Goal: Task Accomplishment & Management: Manage account settings

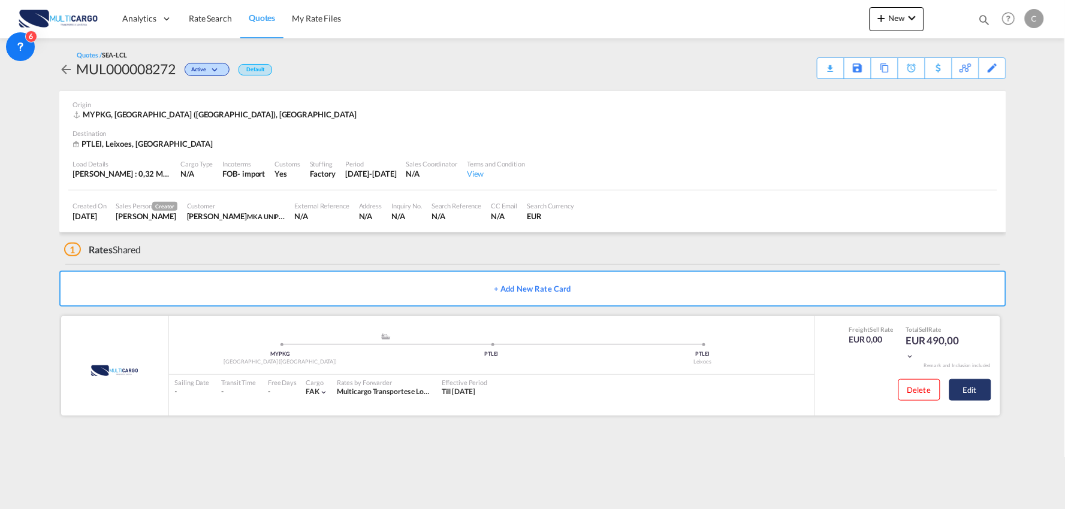
click at [973, 394] on button "Edit" at bounding box center [970, 390] width 42 height 22
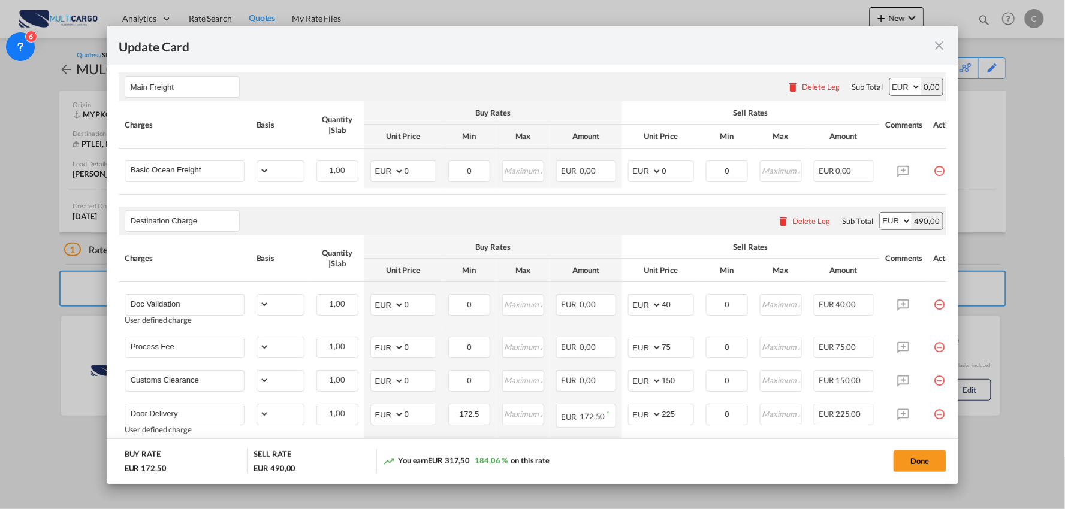
select select "per_shipment"
select select "per_bl"
select select "per_shipment"
select select "per_doc"
select select "per_shipment"
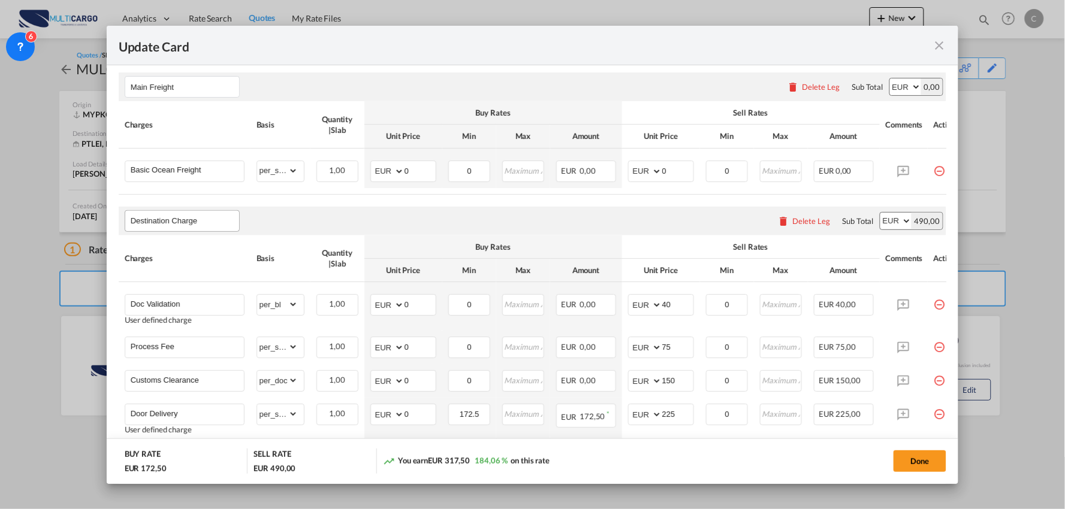
scroll to position [266, 0]
drag, startPoint x: 212, startPoint y: 163, endPoint x: 52, endPoint y: 169, distance: 160.1
click at [52, 169] on div "Update Card Port of Loading MYPKG T/S Liner/Carrier MultiCargo 2HM LOGISTICS D.…" at bounding box center [532, 254] width 1065 height 509
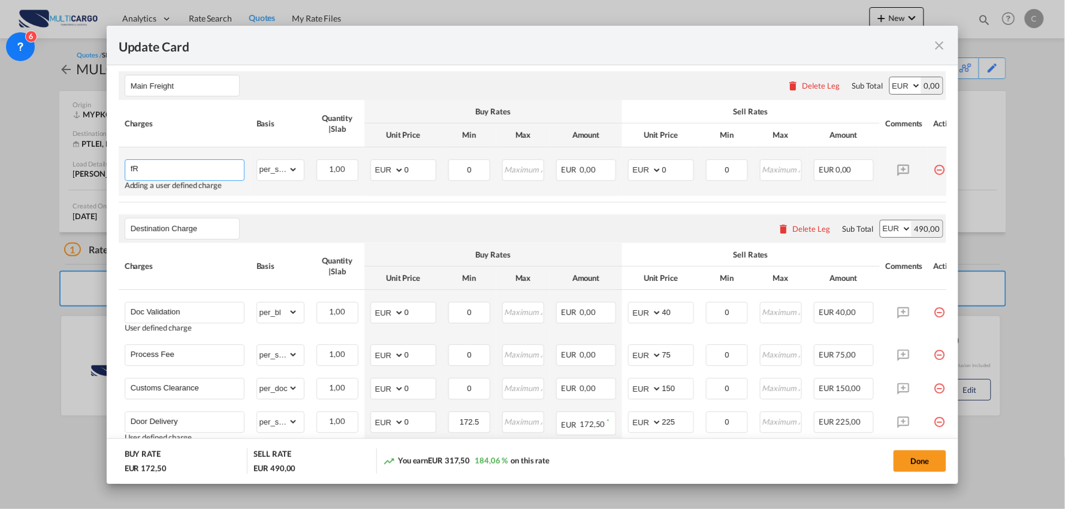
type input "f"
type input "Frete maritimo"
drag, startPoint x: 418, startPoint y: 170, endPoint x: 370, endPoint y: 174, distance: 47.5
click at [370, 173] on md-input-container "AED AFN ALL AMD ANG AOA ARS AUD AWG AZN BAM BBD BDT BGN BHD BIF BMD BND BOB BRL…" at bounding box center [403, 170] width 66 height 22
type input "1350"
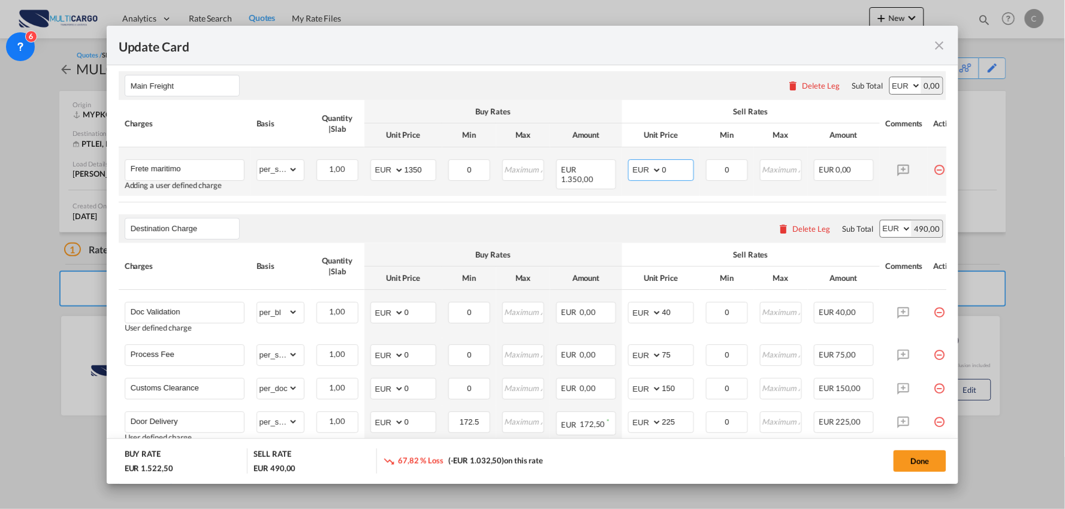
drag, startPoint x: 672, startPoint y: 174, endPoint x: 646, endPoint y: 178, distance: 26.1
click at [646, 178] on md-input-container "AED AFN ALL AMD ANG AOA ARS AUD AWG AZN BAM BBD BDT BGN BHD BIF BMD BND BOB BRL…" at bounding box center [661, 170] width 66 height 22
type input "1550"
click at [589, 227] on div "Destination Charge Please enter leg name Leg Name Already Exists Delete Leg Sub…" at bounding box center [533, 229] width 828 height 29
drag, startPoint x: 420, startPoint y: 168, endPoint x: 356, endPoint y: 178, distance: 64.9
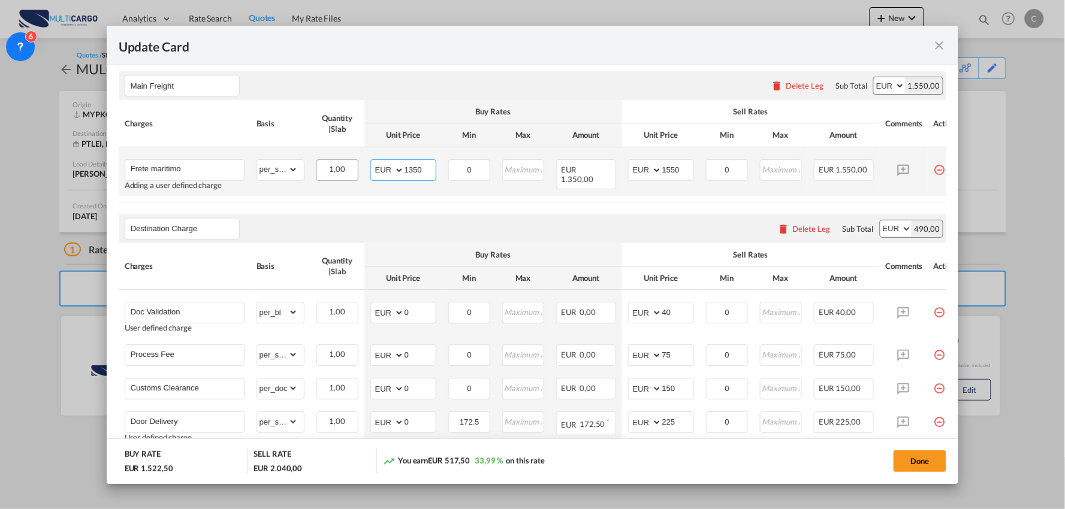
click at [357, 178] on tr "Frete maritimo Adding a user defined charge Please Enter Already Exists gross_w…" at bounding box center [543, 171] width 849 height 49
type input "1311"
click at [643, 170] on md-input-container "AED AFN ALL AMD ANG AOA ARS AUD AWG AZN BAM BBD BDT BGN BHD BIF BMD BND BOB BRL…" at bounding box center [661, 170] width 66 height 22
type input "1420"
click at [404, 215] on air-lcl-rate-modification "Main Freight Please enter leg name Leg Name Already Exists Delete Leg Sub Total…" at bounding box center [533, 273] width 828 height 429
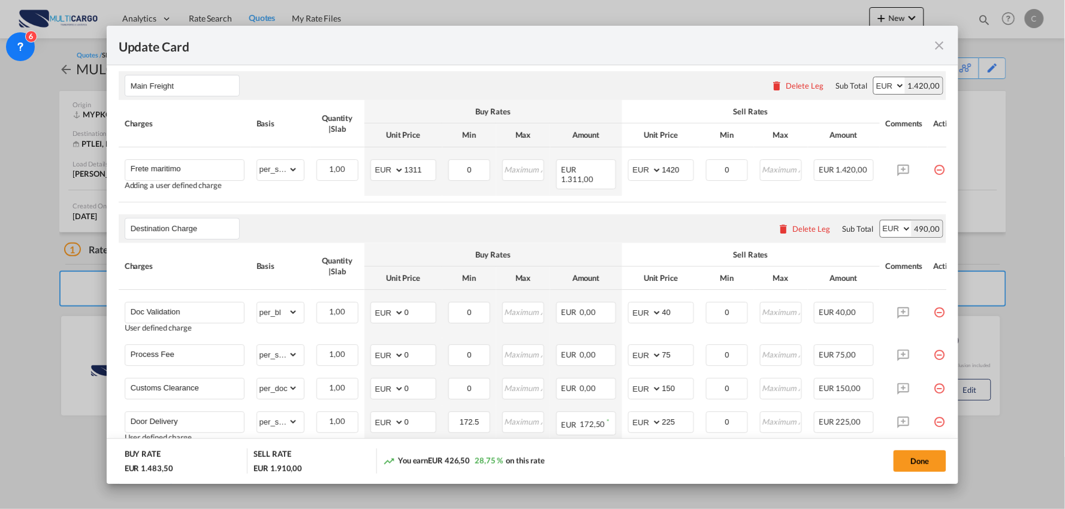
click at [358, 233] on div "Destination Charge Please enter leg name Leg Name Already Exists Delete Leg Sub…" at bounding box center [533, 229] width 828 height 29
click at [642, 218] on div "Destination Charge Please enter leg name Leg Name Already Exists Delete Leg Sub…" at bounding box center [533, 229] width 828 height 29
drag, startPoint x: 85, startPoint y: 316, endPoint x: 51, endPoint y: 319, distance: 34.3
click at [61, 318] on div "Update Card Port of Loading MYPKG T/S Liner/Carrier MultiCargo 2HM LOGISTICS D.…" at bounding box center [532, 254] width 1065 height 509
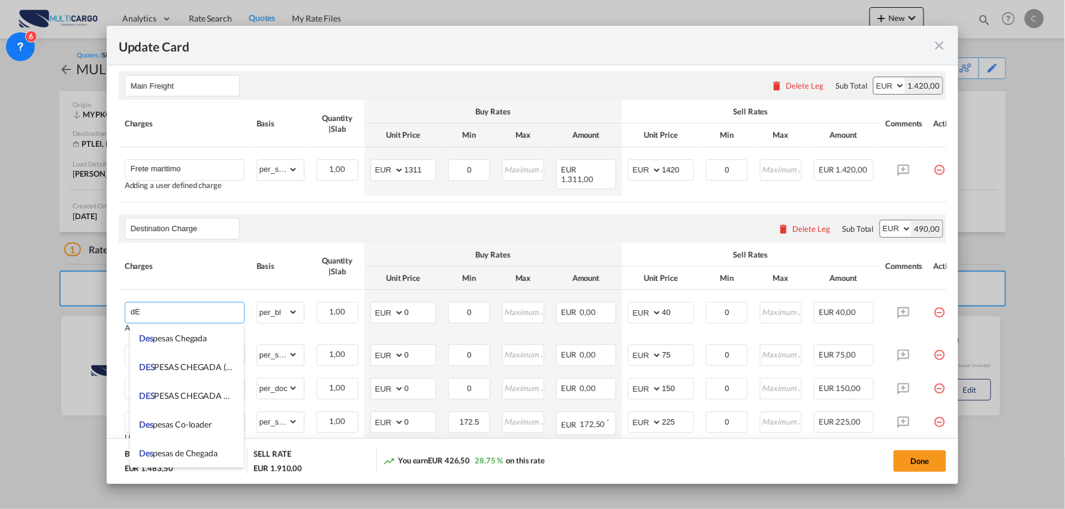
type input "d"
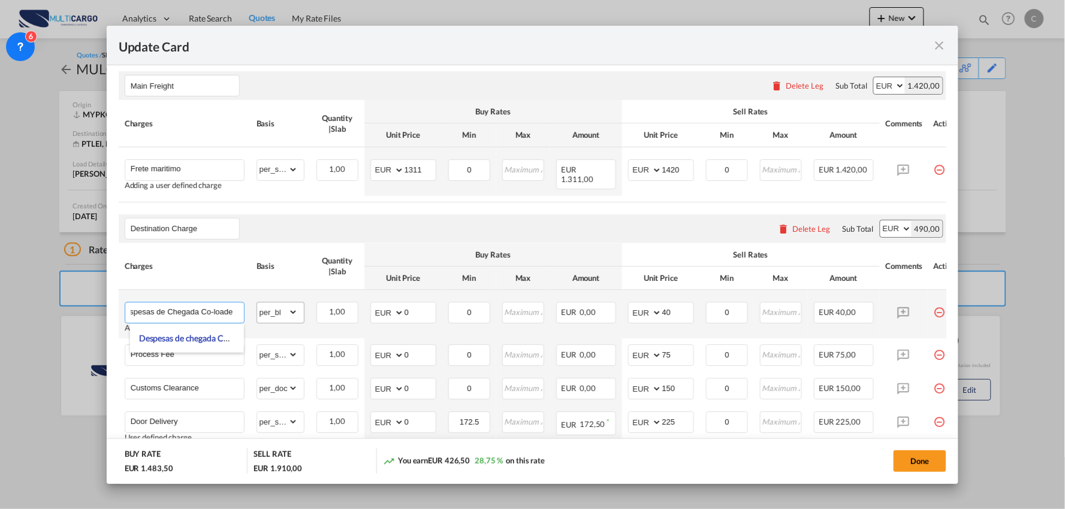
type input "Despesas de Chegada Co-loader"
click at [278, 316] on select "gross_weight volumetric_weight per_shipment per_bl per_km per_hawb per_kg flat …" at bounding box center [277, 312] width 41 height 19
select select "per_shipment"
click at [257, 306] on select "gross_weight volumetric_weight per_shipment per_bl per_km per_hawb per_kg flat …" at bounding box center [277, 312] width 41 height 19
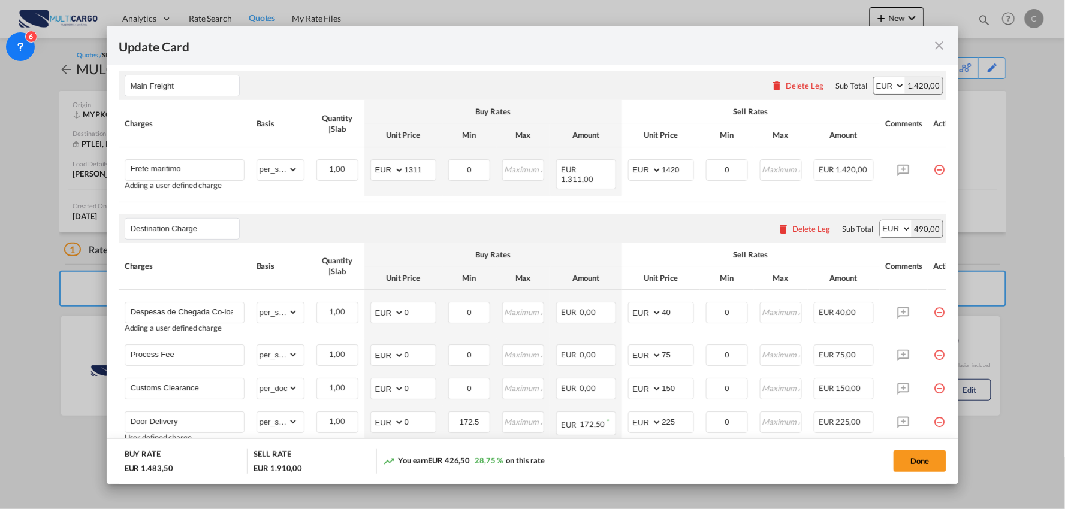
click at [514, 242] on div "Destination Charge Please enter leg name Leg Name Already Exists Delete Leg Sub…" at bounding box center [533, 229] width 828 height 29
drag, startPoint x: 691, startPoint y: 170, endPoint x: 593, endPoint y: 171, distance: 97.7
click at [596, 172] on tr "Frete maritimo Adding a user defined charge Please Enter Already Exists gross_w…" at bounding box center [543, 171] width 849 height 49
type input "1378"
click at [445, 249] on th "Buy Rates" at bounding box center [493, 254] width 258 height 23
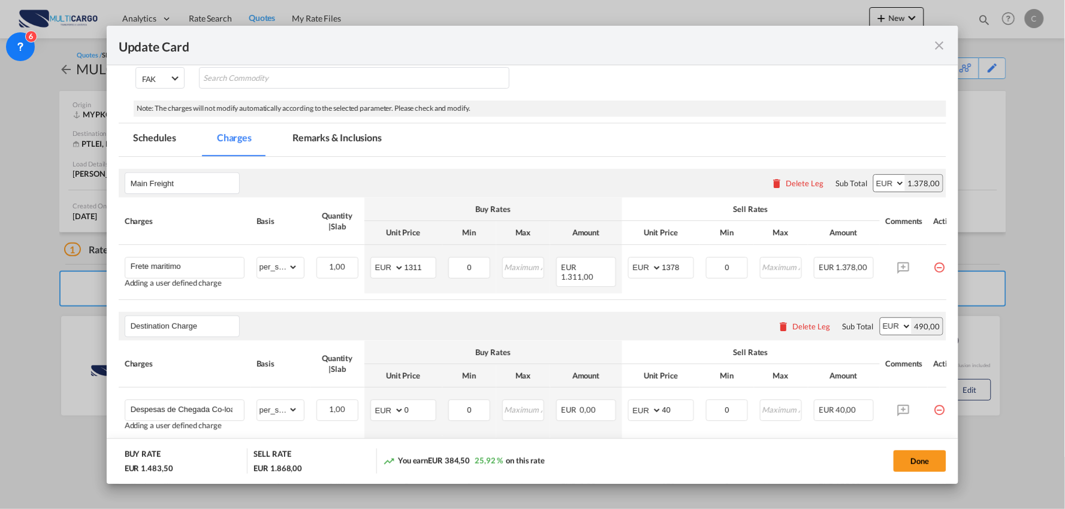
scroll to position [133, 0]
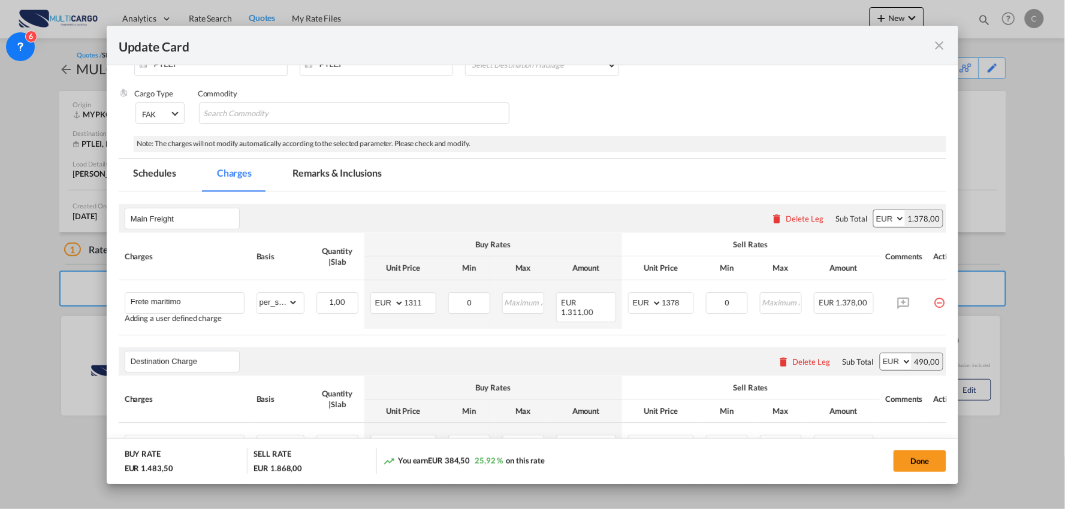
drag, startPoint x: 490, startPoint y: 176, endPoint x: 325, endPoint y: 209, distance: 167.5
click at [490, 176] on md-tabs-canvas "Schedules Charges Remarks & Inclusions Schedules Charges Remarks & Inclusions" at bounding box center [533, 175] width 828 height 33
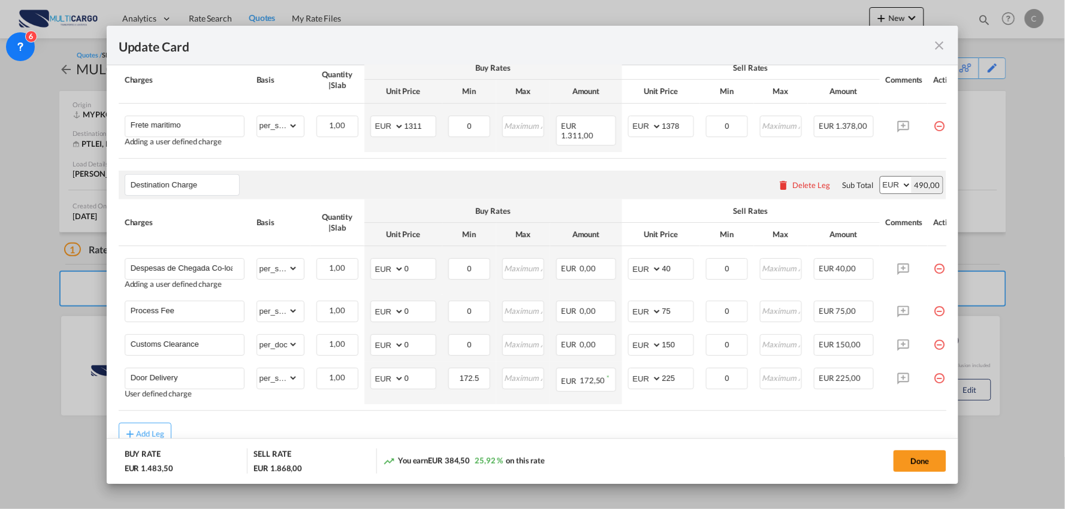
scroll to position [364, 0]
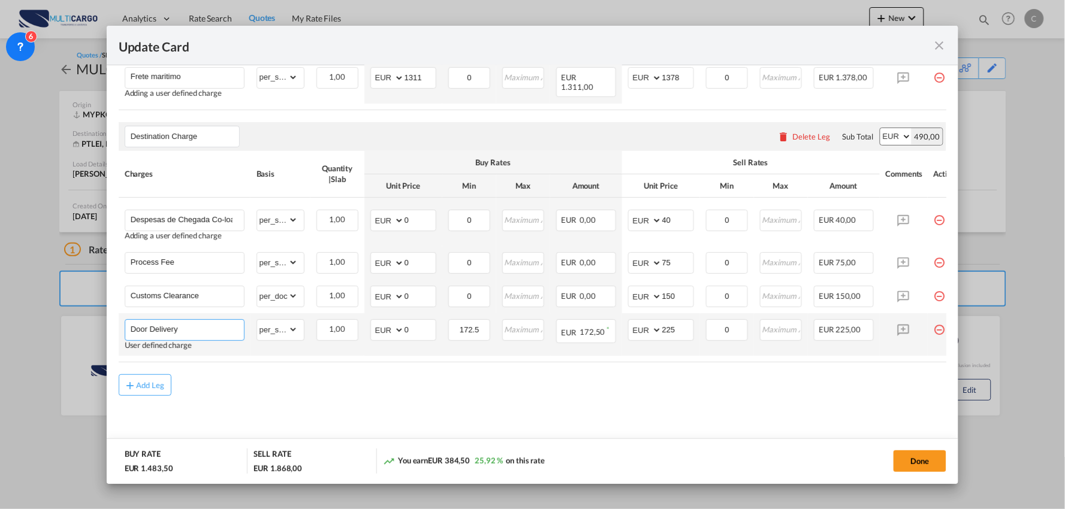
click at [227, 320] on input "Door Delivery" at bounding box center [187, 329] width 113 height 18
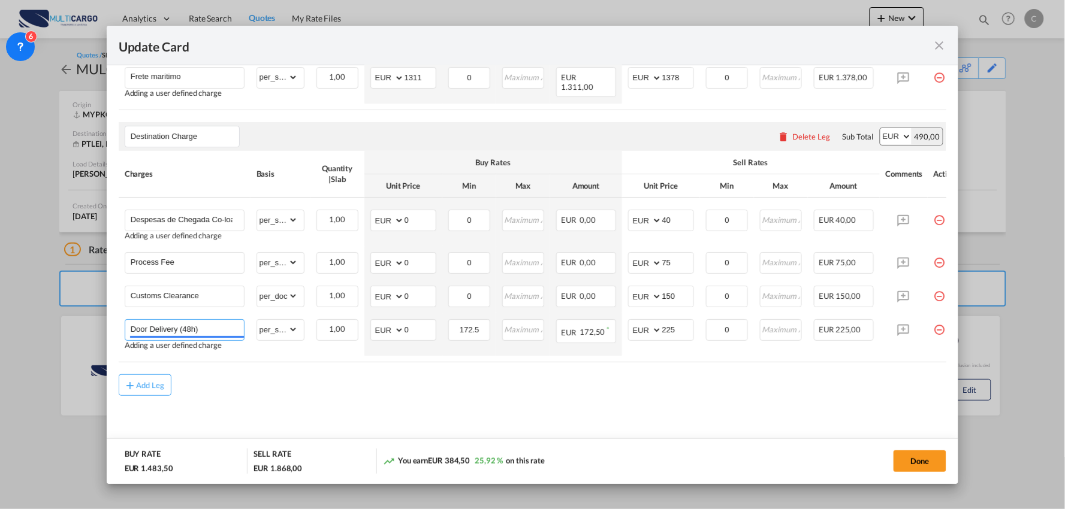
type input "Door Delivery (48h)"
drag, startPoint x: 357, startPoint y: 381, endPoint x: 421, endPoint y: 388, distance: 65.1
click at [361, 381] on div "Add Leg" at bounding box center [533, 386] width 828 height 22
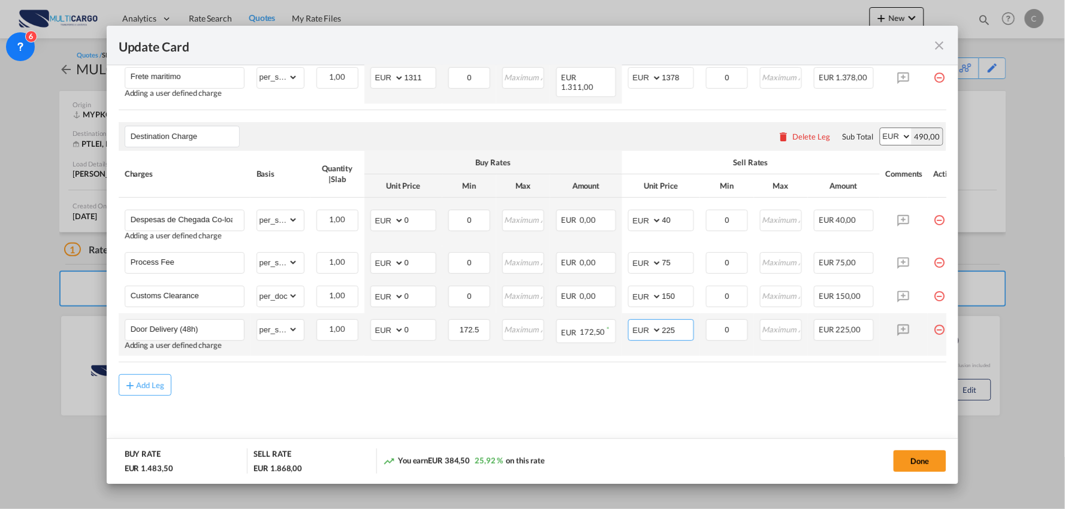
drag, startPoint x: 679, startPoint y: 328, endPoint x: 650, endPoint y: 328, distance: 29.4
click at [653, 328] on md-input-container "AED AFN ALL AMD ANG AOA ARS AUD AWG AZN BAM BBD BDT BGN BHD BIF BMD BND [PERSON…" at bounding box center [661, 330] width 66 height 22
click at [678, 327] on input "225" at bounding box center [677, 329] width 31 height 18
drag, startPoint x: 684, startPoint y: 327, endPoint x: 614, endPoint y: 331, distance: 69.6
click at [614, 331] on tr "Door Delivery (48h) Adding a user defined charge Please Enter Already Exists gr…" at bounding box center [543, 334] width 849 height 43
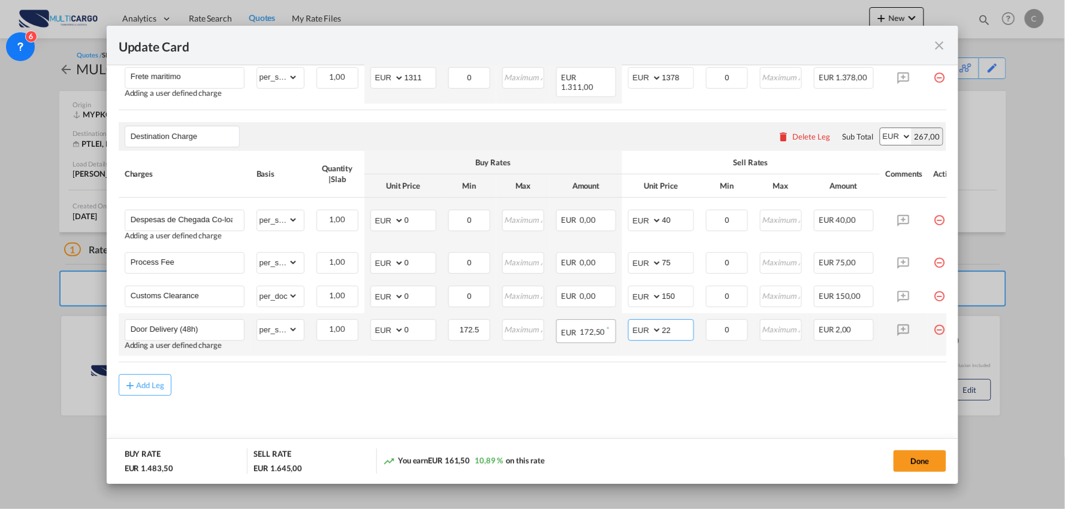
type input "225"
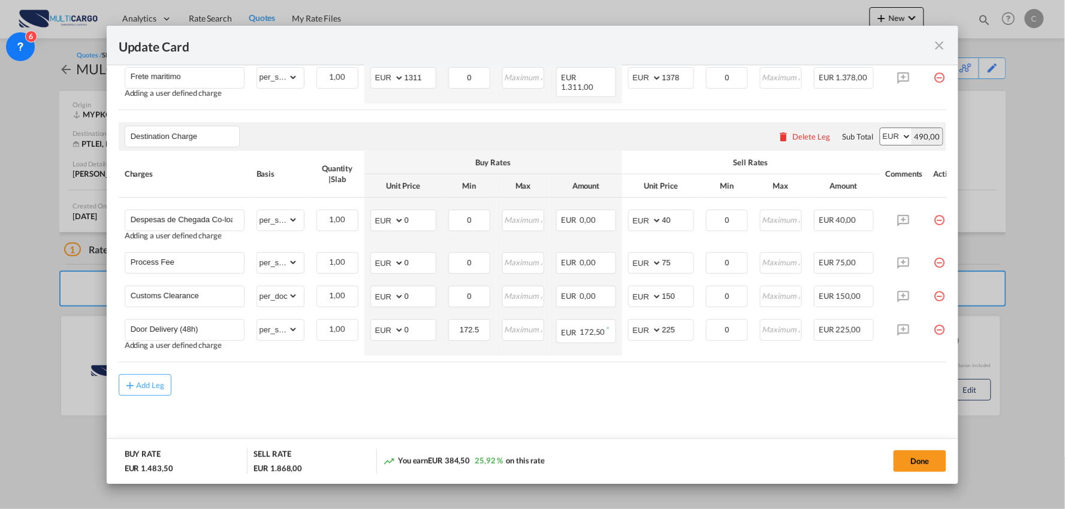
click at [629, 381] on div "Add Leg" at bounding box center [533, 386] width 828 height 22
click at [587, 396] on div "Add Leg" at bounding box center [533, 386] width 828 height 22
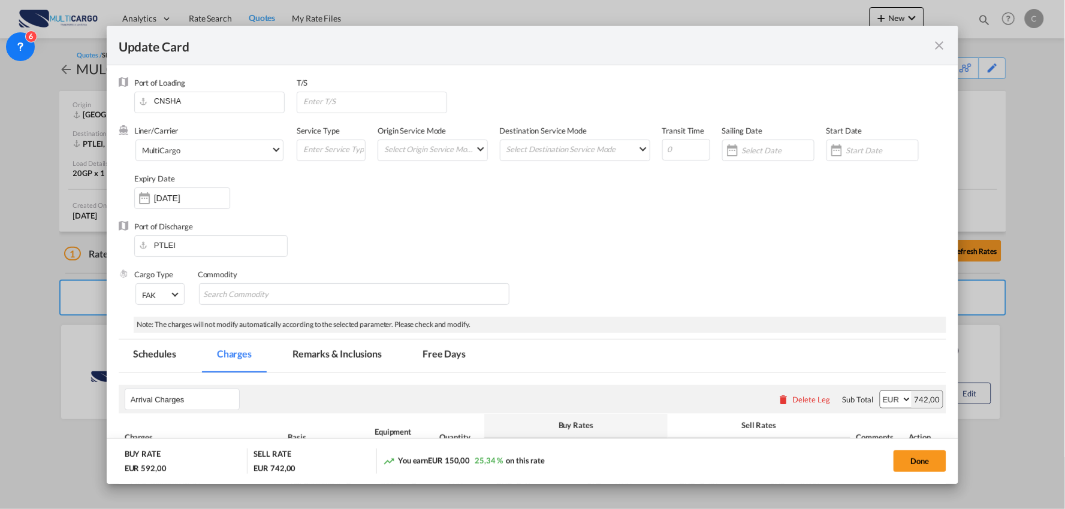
scroll to position [266, 0]
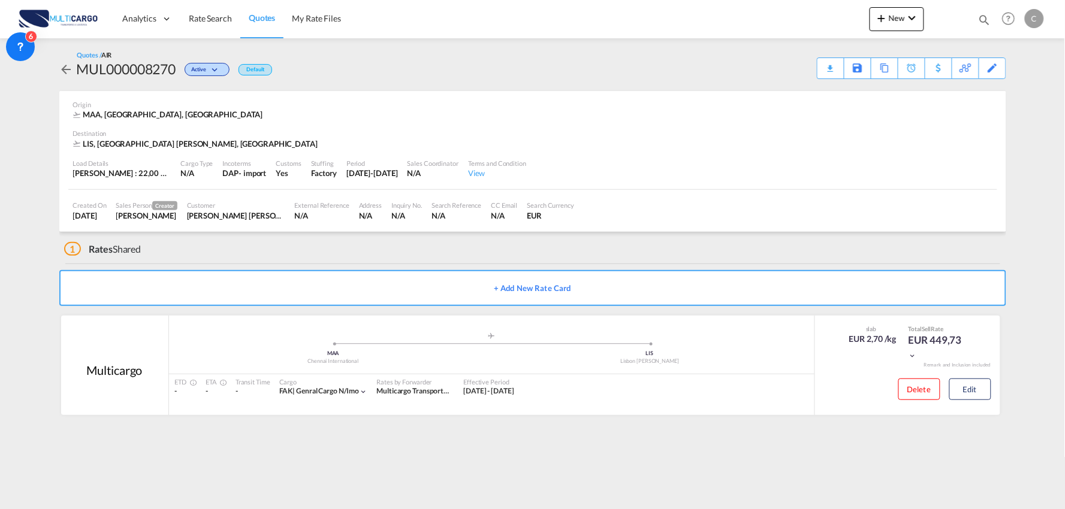
click at [310, 250] on div "1 Rates Shared" at bounding box center [535, 246] width 942 height 29
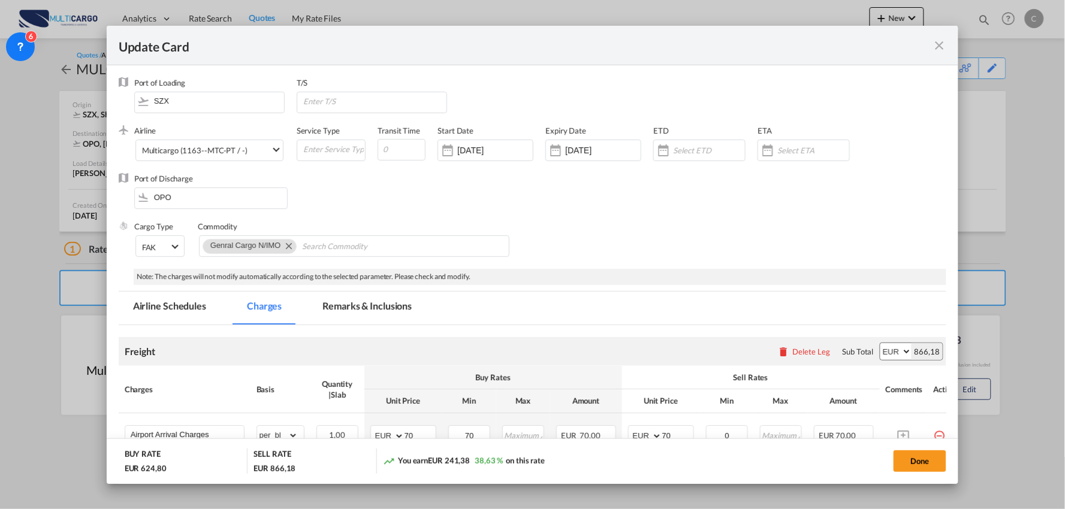
scroll to position [449, 0]
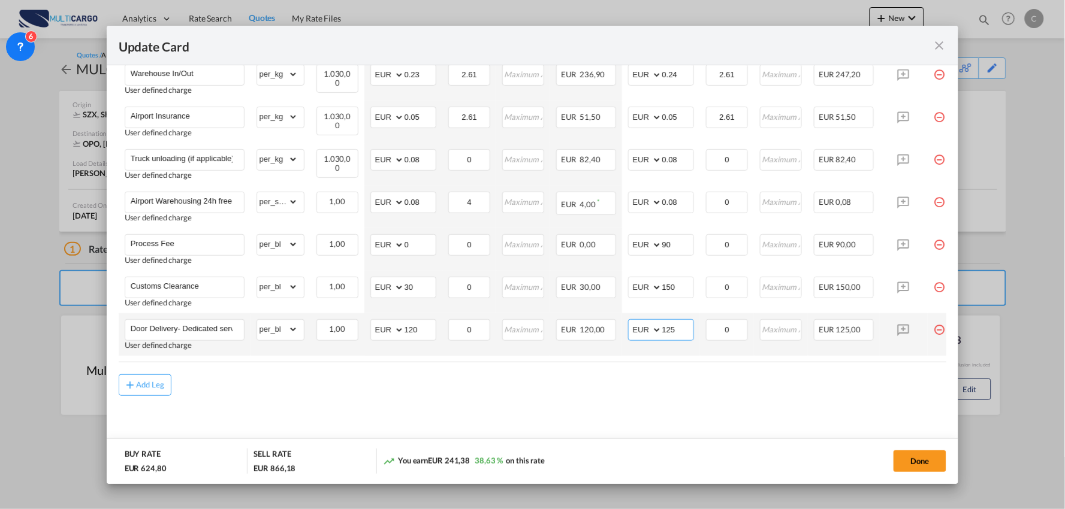
drag, startPoint x: 684, startPoint y: 327, endPoint x: 601, endPoint y: 315, distance: 84.2
click at [601, 331] on tr "Door Delivery- Dedicated service User defined charge Please Enter Already Exist…" at bounding box center [543, 334] width 849 height 43
type input "225"
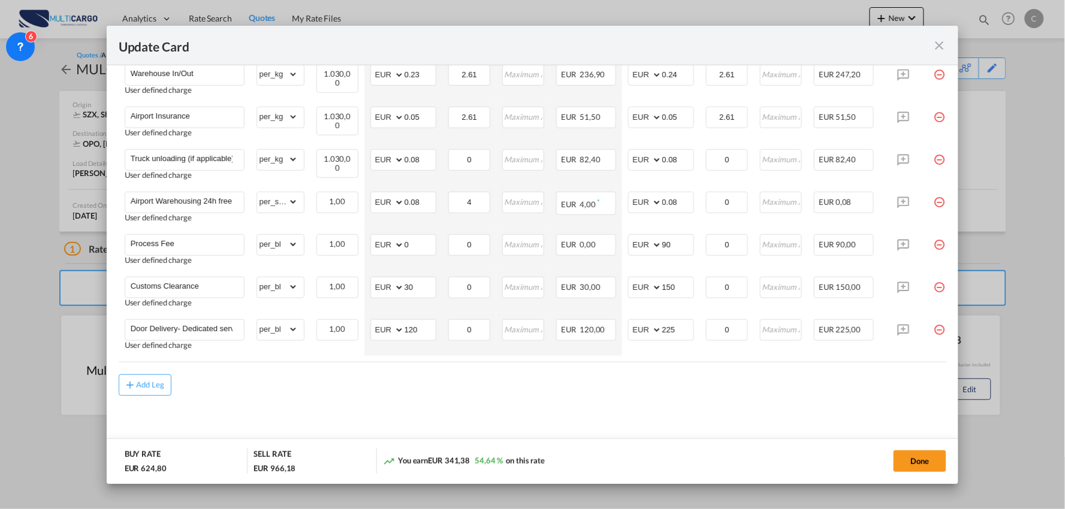
drag, startPoint x: 608, startPoint y: 393, endPoint x: 561, endPoint y: 380, distance: 49.0
click at [608, 393] on div "Add Leg" at bounding box center [533, 386] width 828 height 22
drag, startPoint x: 410, startPoint y: 327, endPoint x: 378, endPoint y: 324, distance: 32.4
click at [376, 327] on md-input-container "AED AFN ALL AMD ANG AOA ARS AUD AWG AZN BAM BBD BDT BGN BHD BIF BMD BND [PERSON…" at bounding box center [403, 330] width 66 height 22
type input "190"
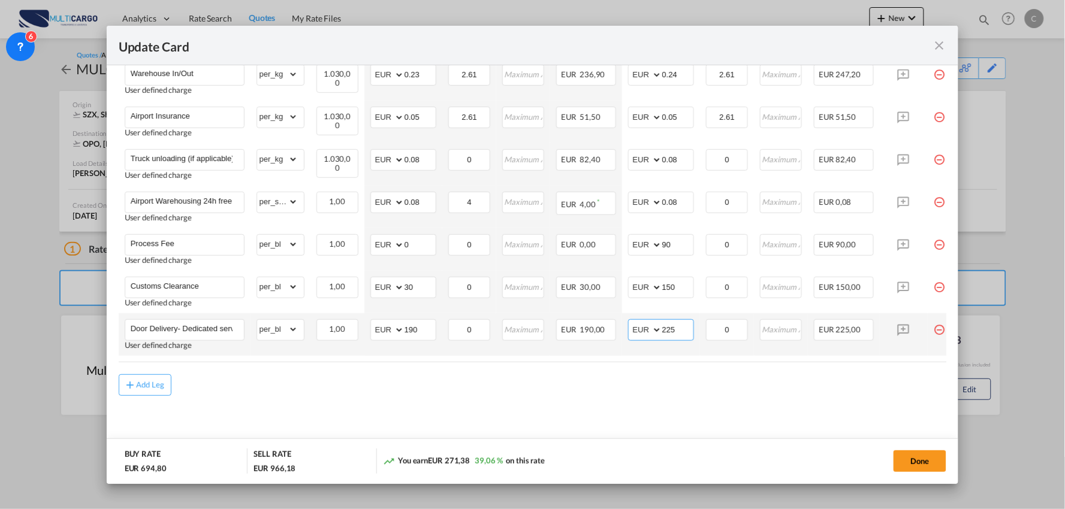
drag, startPoint x: 686, startPoint y: 324, endPoint x: 624, endPoint y: 328, distance: 61.9
click at [630, 328] on md-input-container "AED AFN ALL AMD ANG AOA ARS AUD AWG AZN BAM BBD BDT BGN BHD BIF BMD BND [PERSON…" at bounding box center [661, 330] width 66 height 22
type input "210"
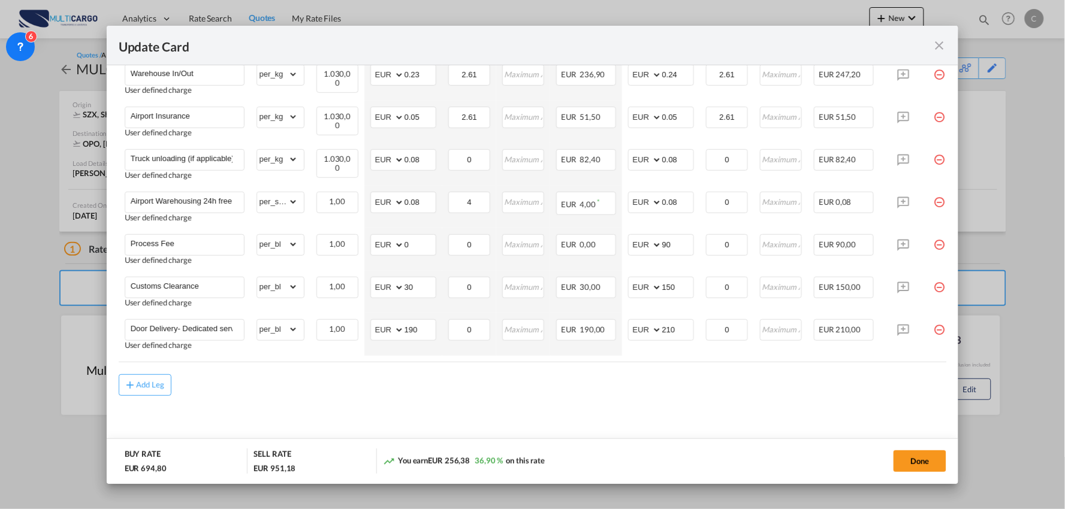
click at [525, 407] on md-content "Freight Please enter leg name Leg Name Already Exists Delete Leg Sub Total AED …" at bounding box center [533, 166] width 828 height 575
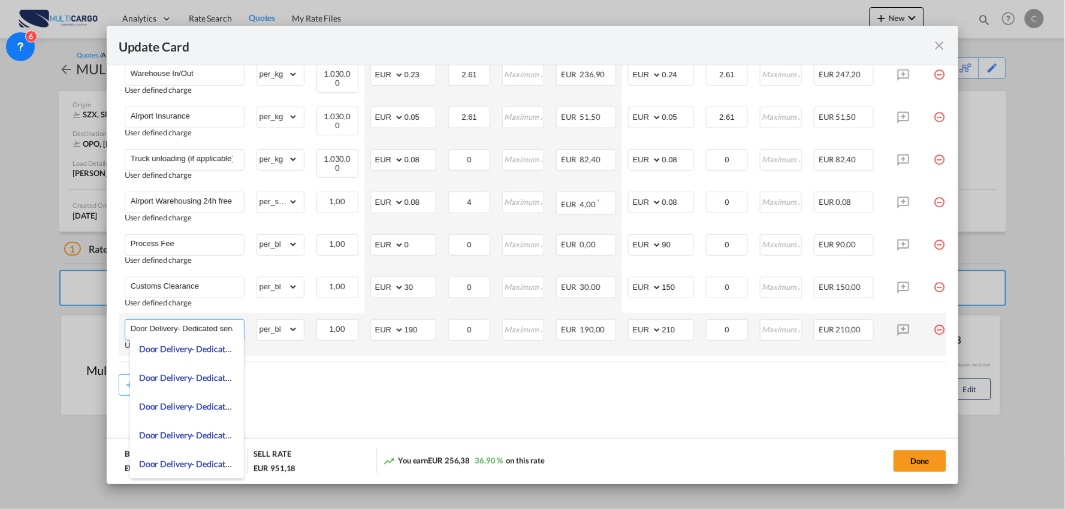
scroll to position [0, 10]
drag, startPoint x: 179, startPoint y: 325, endPoint x: 463, endPoint y: 339, distance: 285.0
click at [455, 342] on tr "Door Delivery- Dedicated service User defined charge Please Enter Already Exist…" at bounding box center [543, 334] width 849 height 43
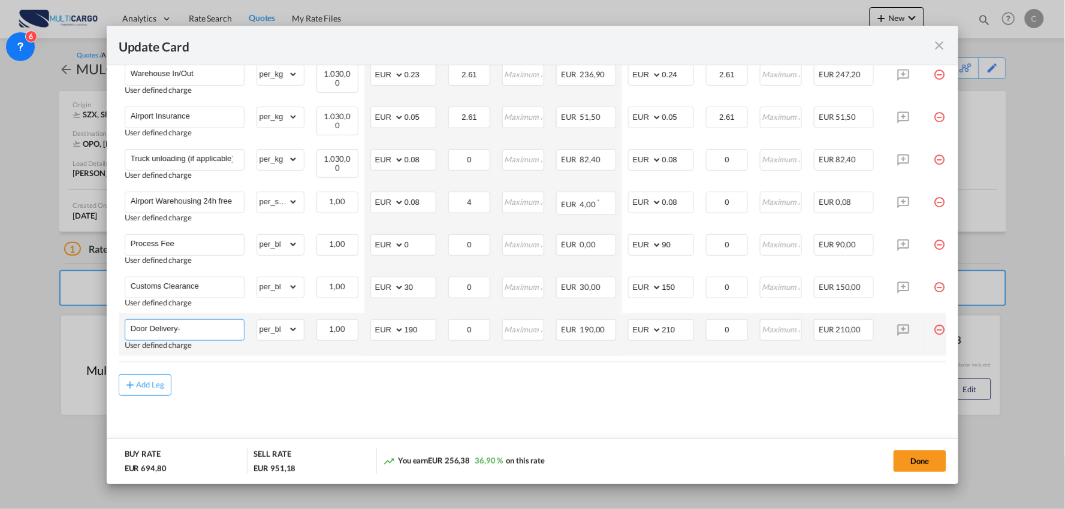
scroll to position [0, 0]
type input "Door Delivery (48h)"
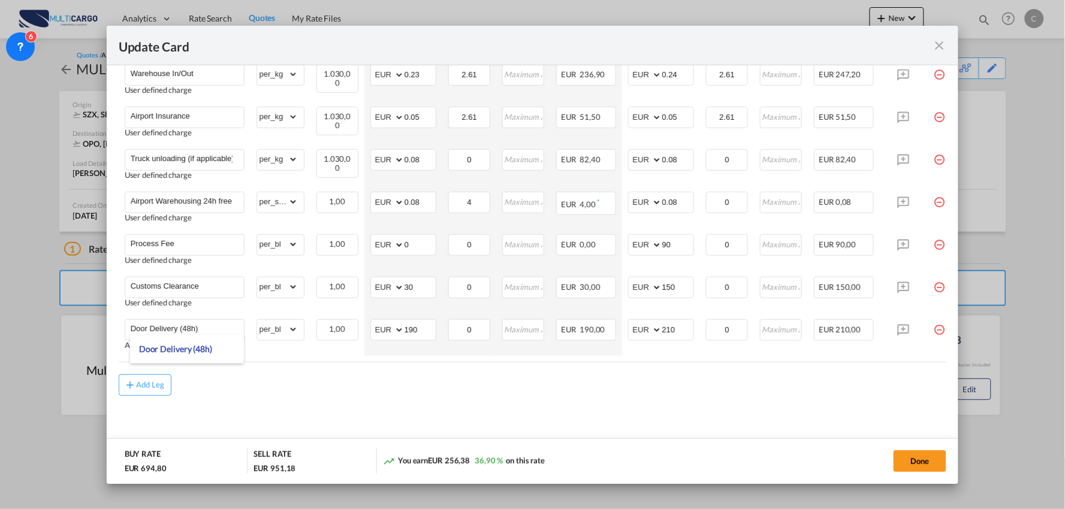
click at [416, 405] on md-content "Freight Please enter leg name Leg Name Already Exists Delete Leg Sub Total AED …" at bounding box center [533, 166] width 828 height 575
click at [711, 406] on md-content "Freight Please enter leg name Leg Name Already Exists Delete Leg Sub Total AED …" at bounding box center [533, 166] width 828 height 575
click at [925, 463] on button "Done" at bounding box center [919, 462] width 53 height 22
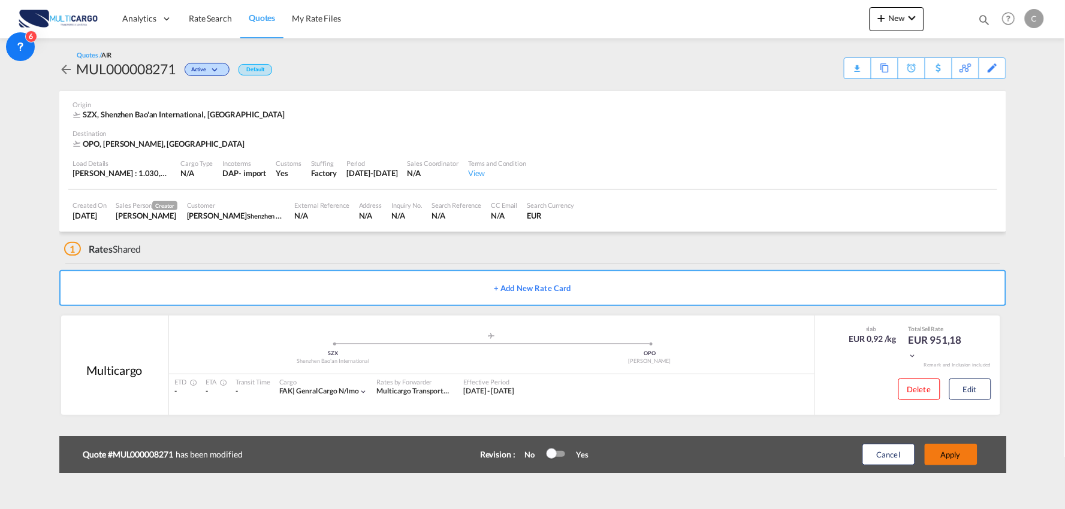
click at [965, 455] on button "Apply" at bounding box center [951, 455] width 53 height 22
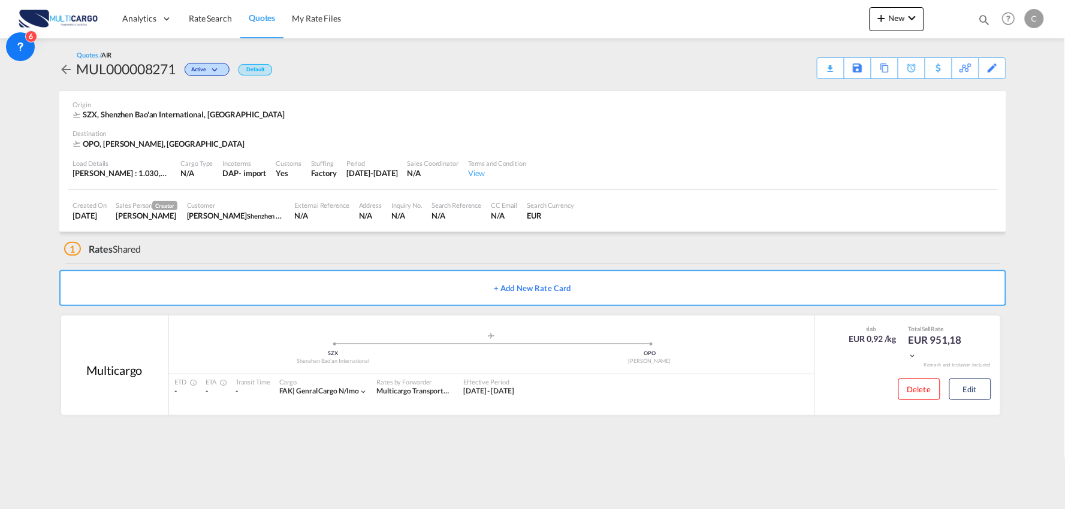
click at [320, 249] on div "1 Rates Shared" at bounding box center [535, 246] width 942 height 29
click at [824, 71] on div "Download Quote" at bounding box center [807, 67] width 61 height 19
drag, startPoint x: 300, startPoint y: 250, endPoint x: 316, endPoint y: 249, distance: 16.2
click at [300, 250] on div "1 Rates Shared" at bounding box center [535, 246] width 942 height 29
